Goal: Complete application form: Complete application form

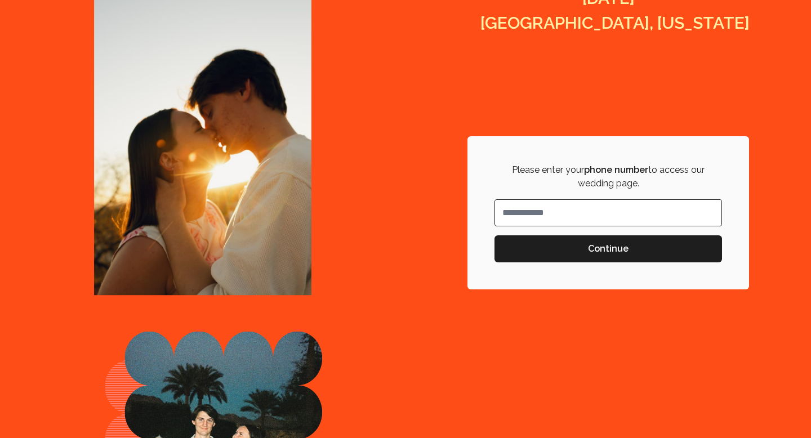
scroll to position [337, 0]
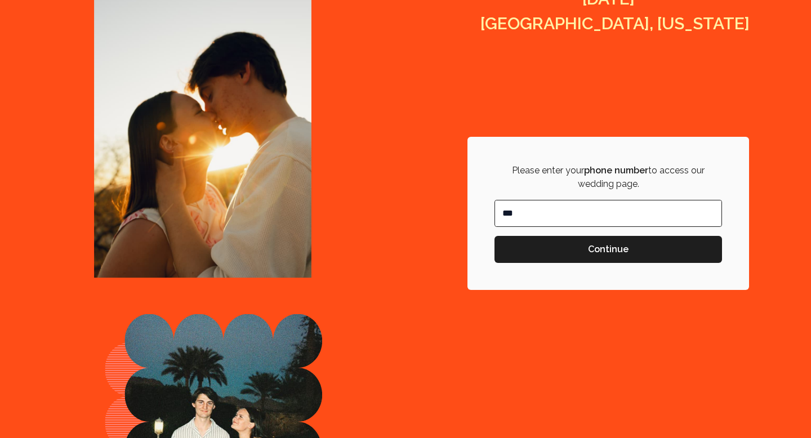
click at [527, 220] on input "**" at bounding box center [608, 214] width 226 height 26
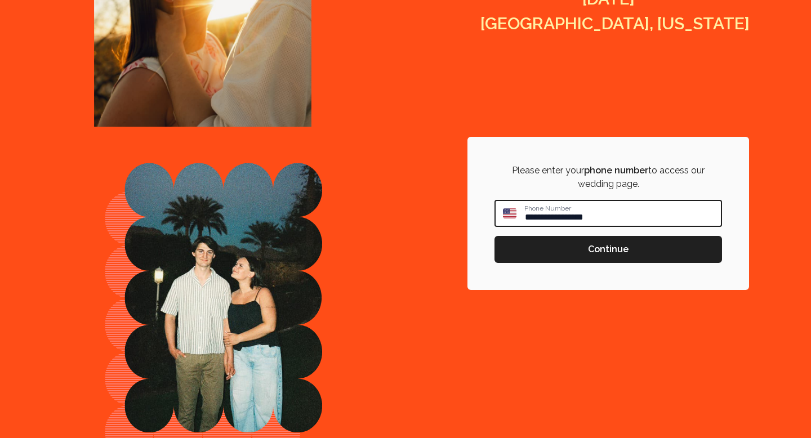
type input "**********"
click at [571, 249] on span "Continue" at bounding box center [609, 250] width 210 height 14
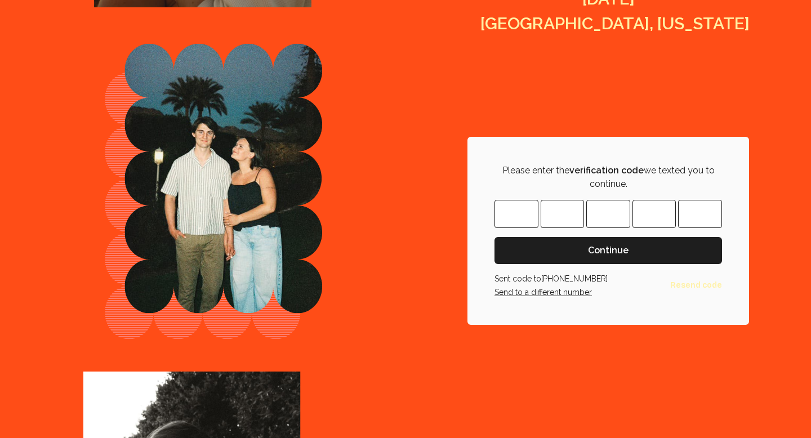
click at [523, 221] on input "Please enter OTP character 1" at bounding box center [517, 214] width 44 height 28
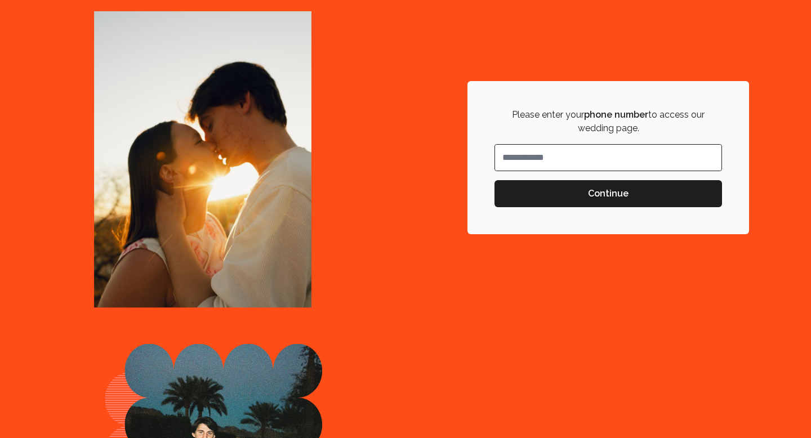
scroll to position [382, 0]
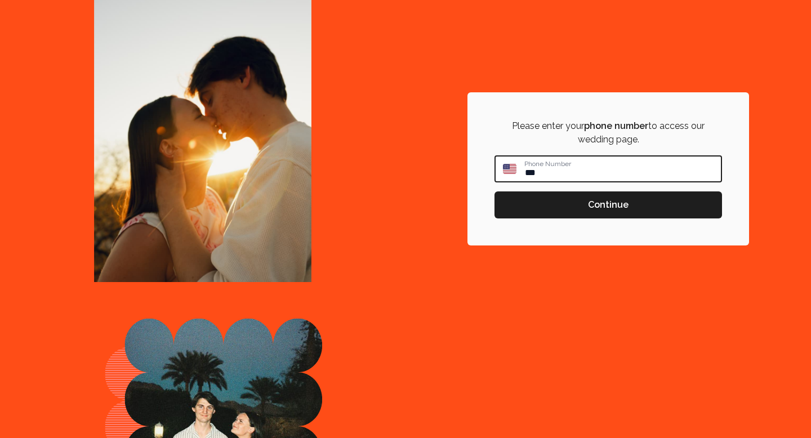
click at [635, 167] on input "**" at bounding box center [622, 169] width 197 height 25
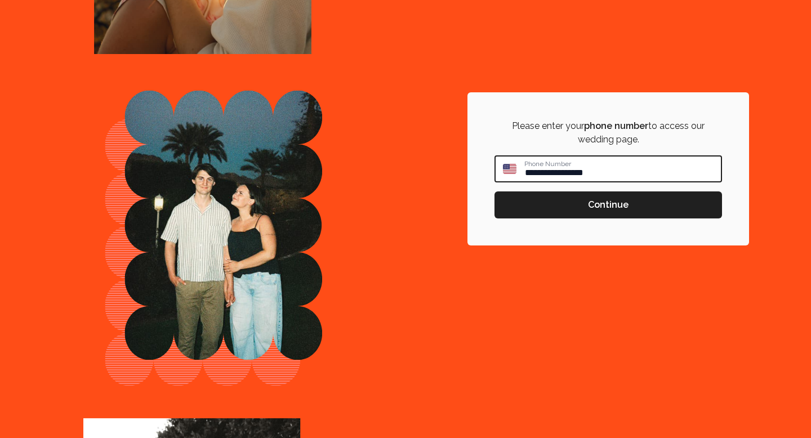
type input "**********"
click at [666, 199] on span "Continue" at bounding box center [609, 205] width 210 height 14
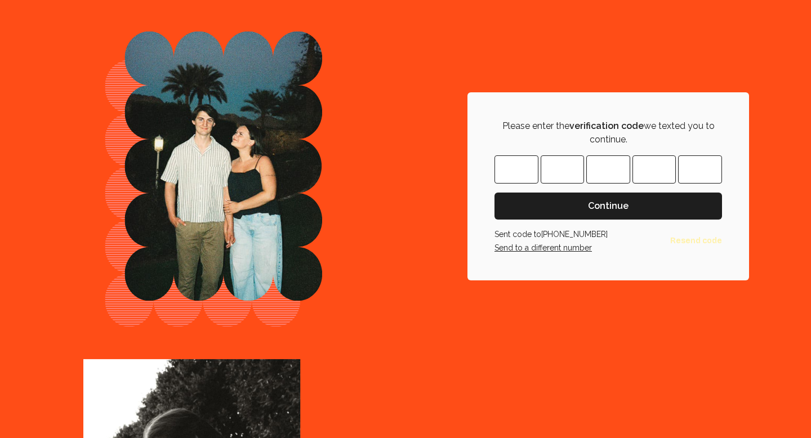
click at [505, 173] on input "Please enter OTP character 1" at bounding box center [517, 169] width 44 height 28
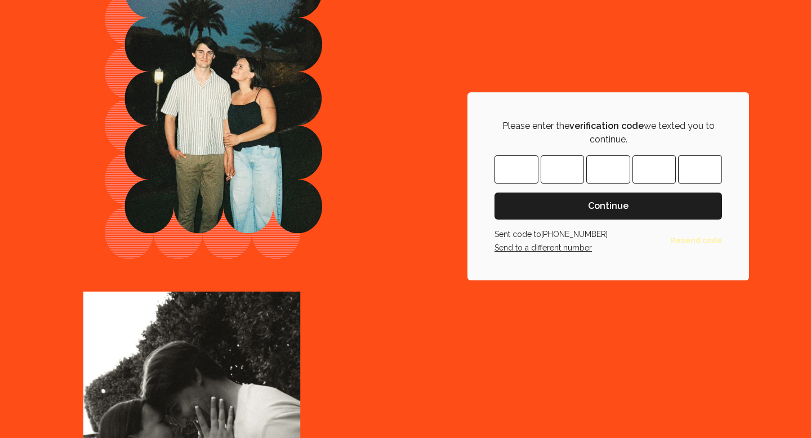
type input "*"
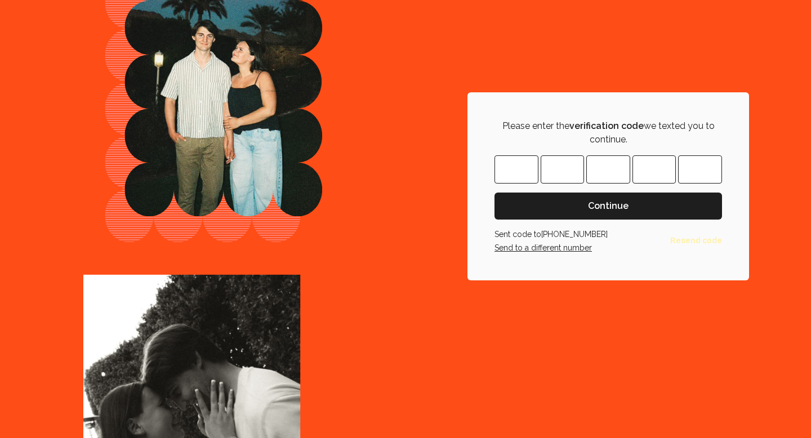
type input "*"
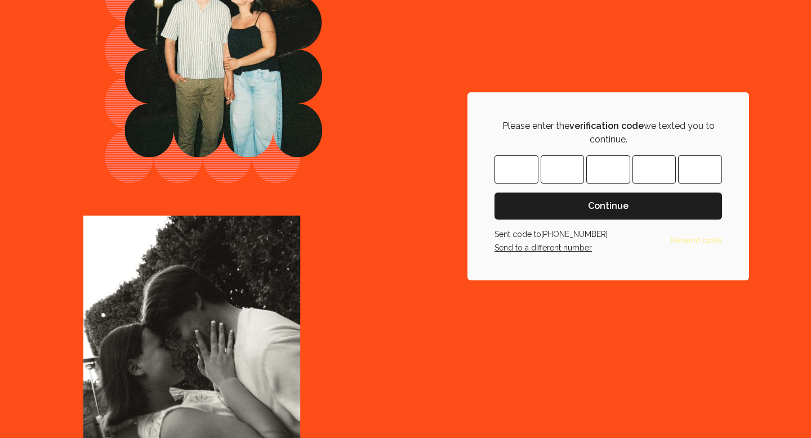
type input "*"
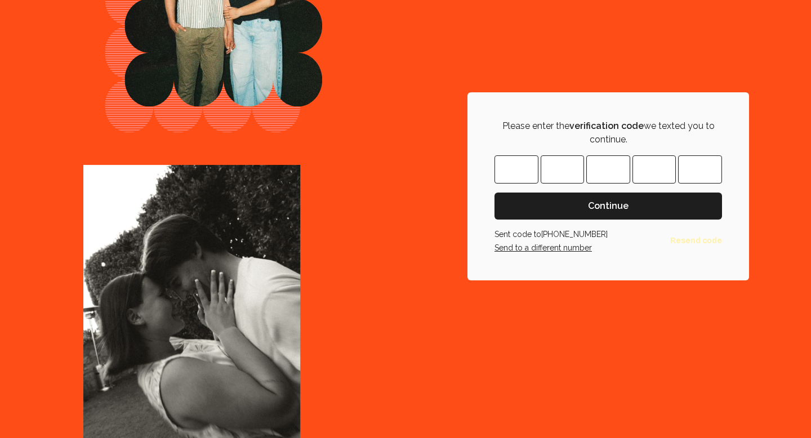
type input "*"
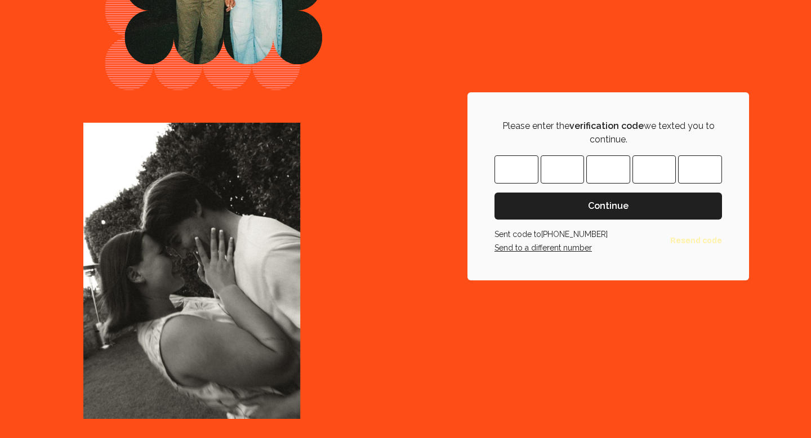
type input "*"
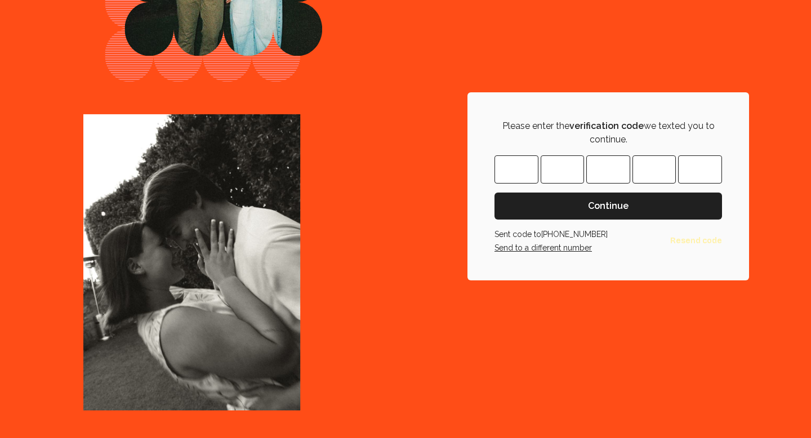
click at [560, 206] on span "Continue" at bounding box center [609, 206] width 210 height 14
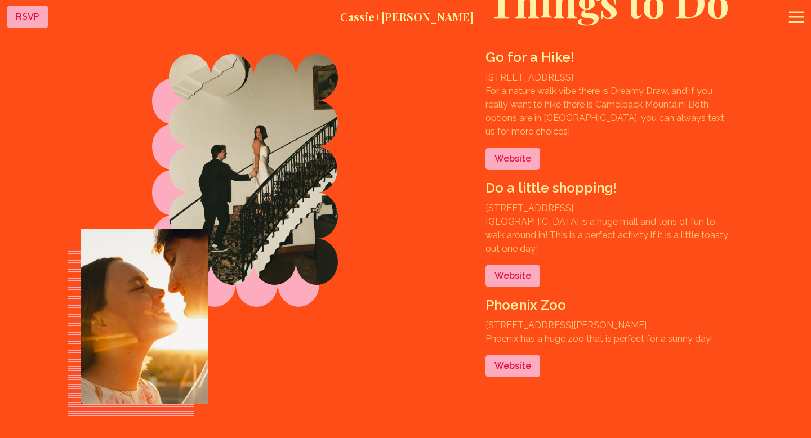
scroll to position [2448, 0]
click at [797, 14] on icon at bounding box center [797, 17] width 18 height 18
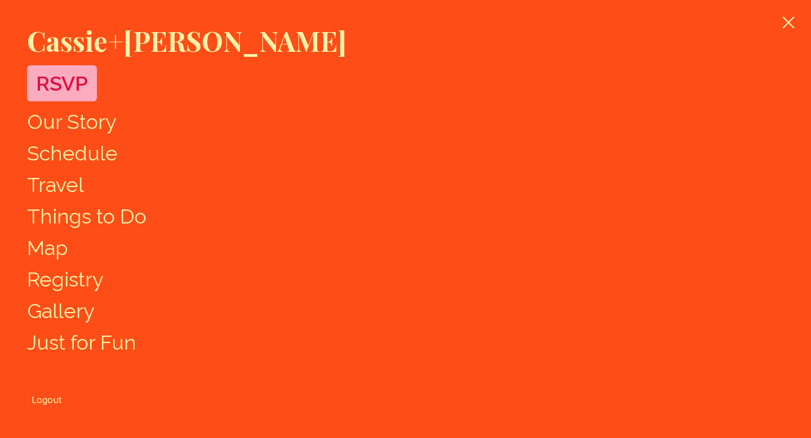
click at [74, 308] on link "Gallery" at bounding box center [61, 311] width 68 height 24
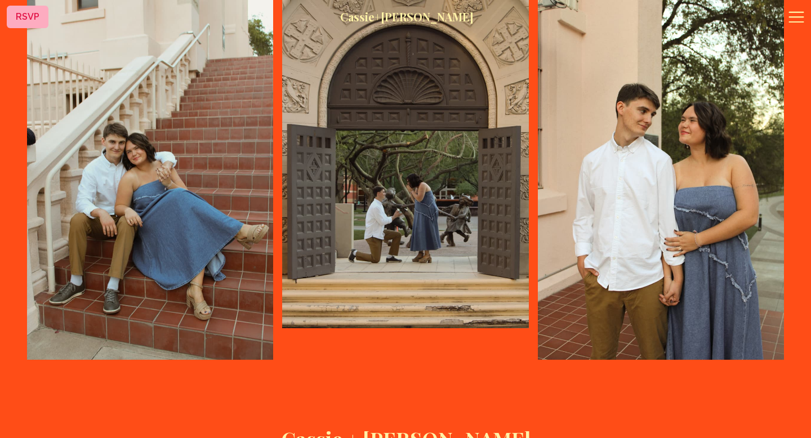
scroll to position [4341, 0]
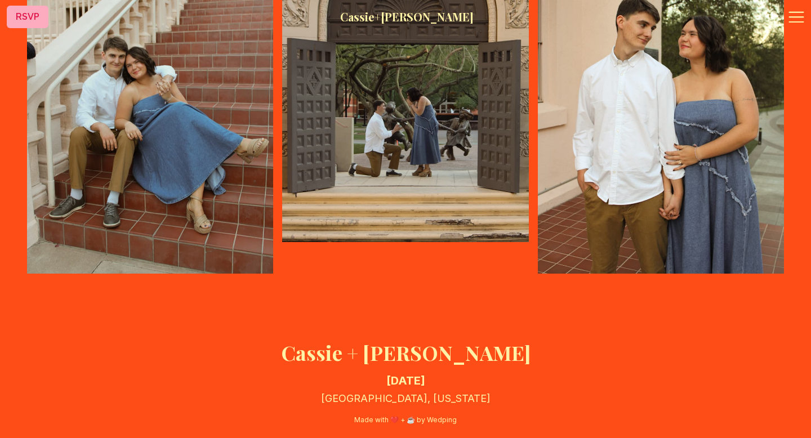
click at [788, 19] on icon at bounding box center [797, 17] width 18 height 18
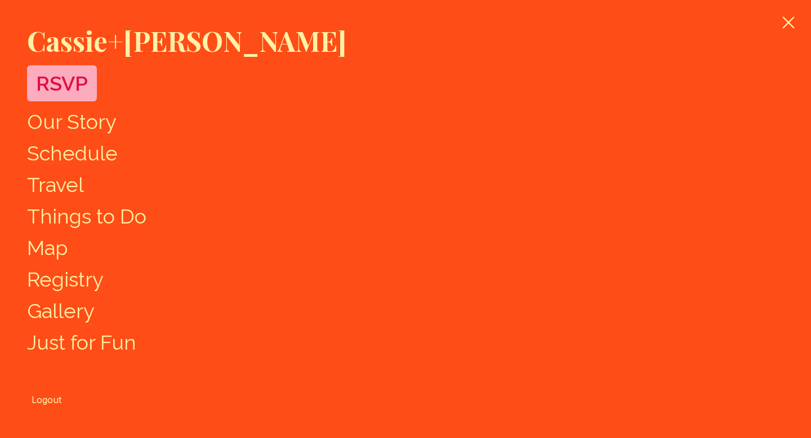
click at [73, 343] on link "Just for Fun" at bounding box center [81, 343] width 109 height 24
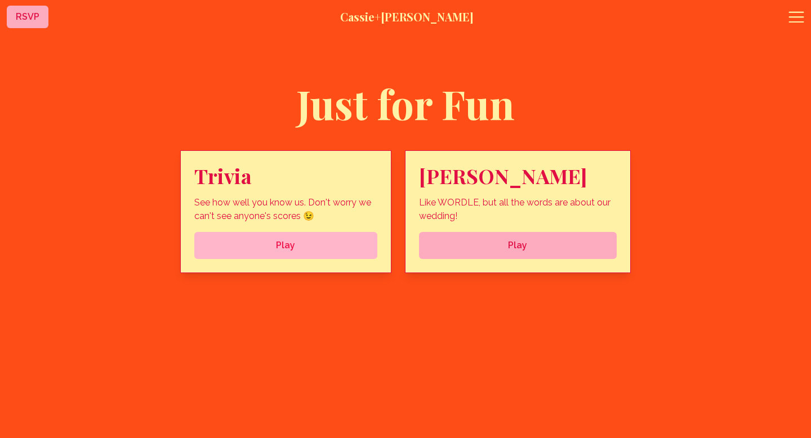
scroll to position [3753, 0]
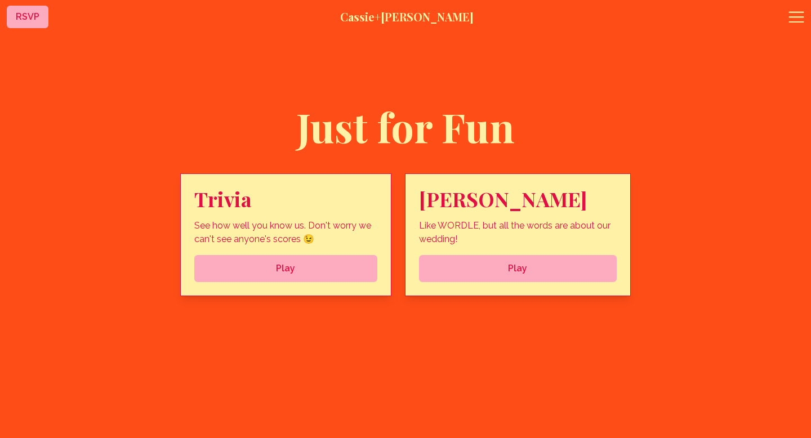
click at [791, 12] on icon at bounding box center [796, 17] width 15 height 11
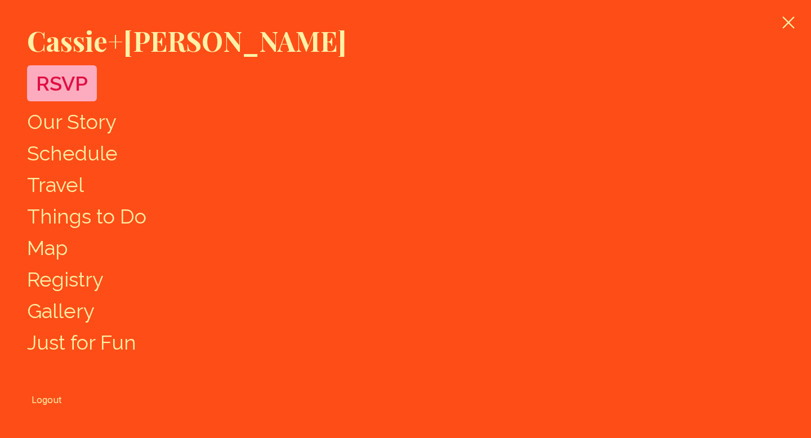
click at [90, 124] on link "Our Story" at bounding box center [72, 122] width 90 height 24
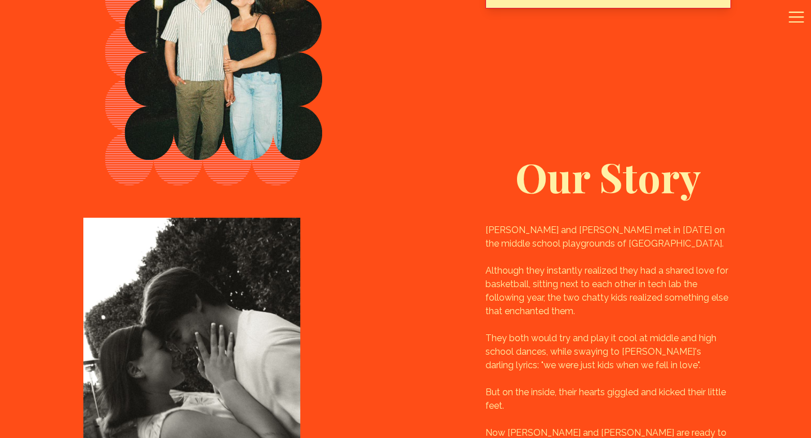
scroll to position [592, 0]
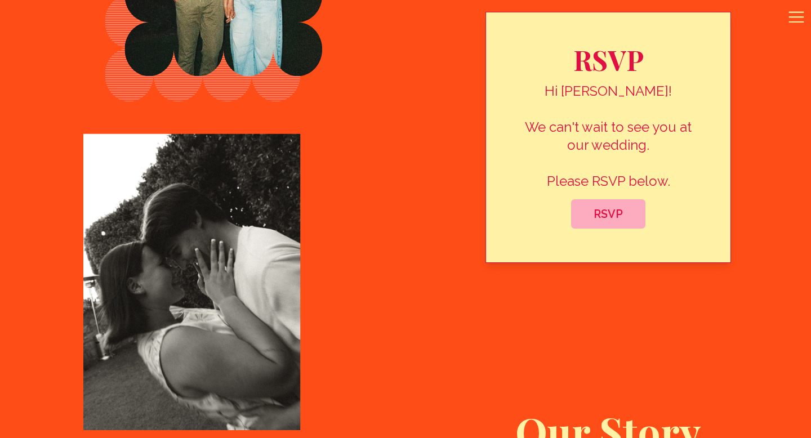
click at [483, 137] on div "RSVP Hi [PERSON_NAME]! We can't wait to see you at our wedding. Please RSVP bel…" at bounding box center [609, 137] width 282 height 438
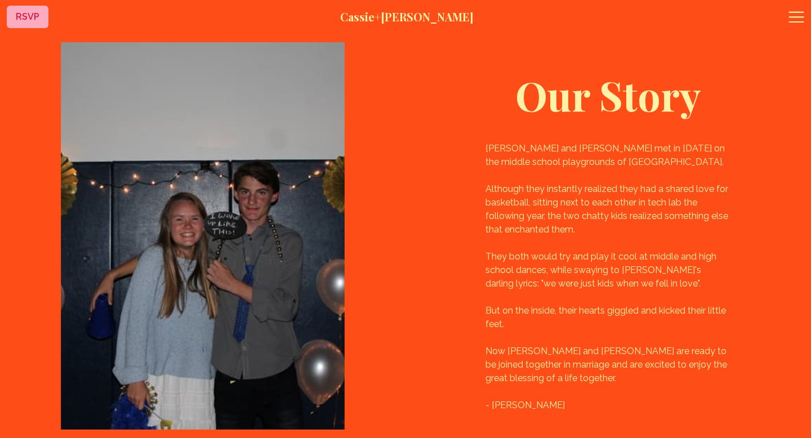
scroll to position [990, 0]
